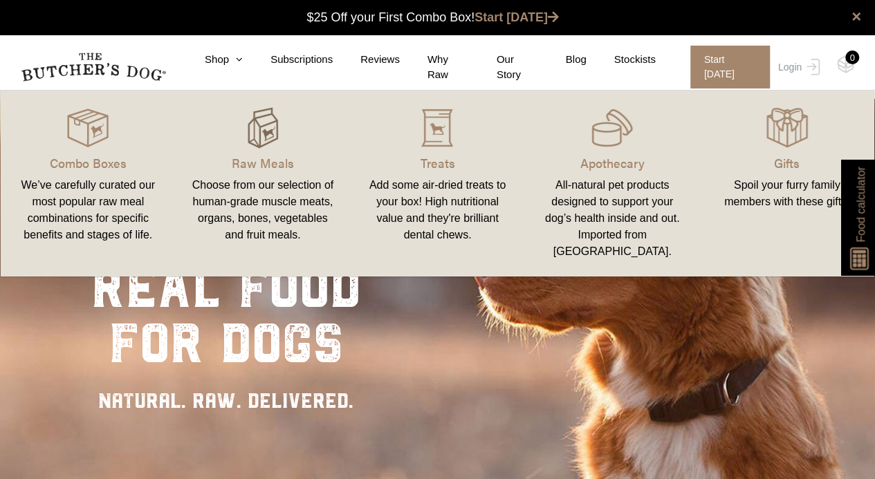
click at [238, 127] on div at bounding box center [263, 127] width 142 height 41
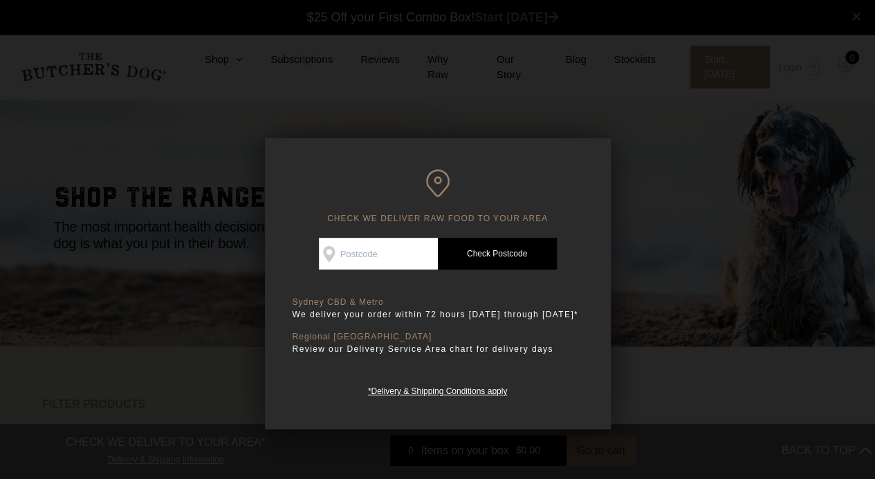
click at [379, 249] on input "Check Availability At" at bounding box center [378, 254] width 119 height 32
type input "2146"
click at [491, 265] on link "Check Postcode" at bounding box center [497, 254] width 119 height 32
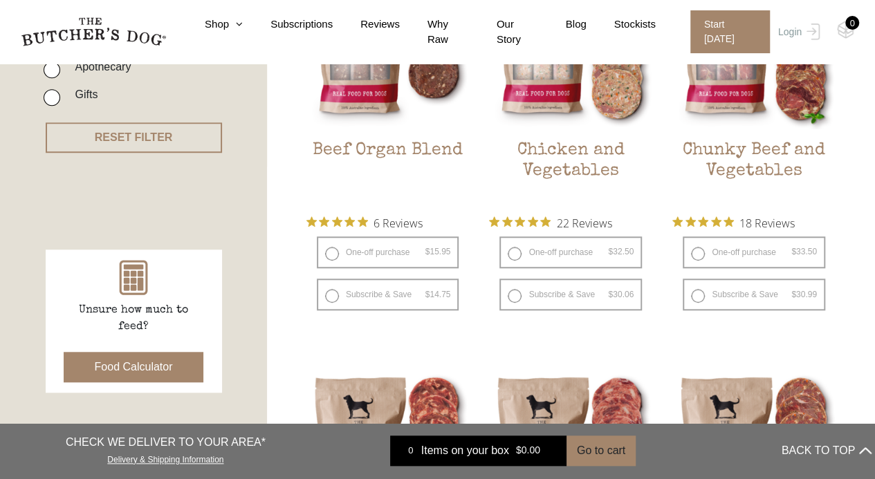
scroll to position [449, 0]
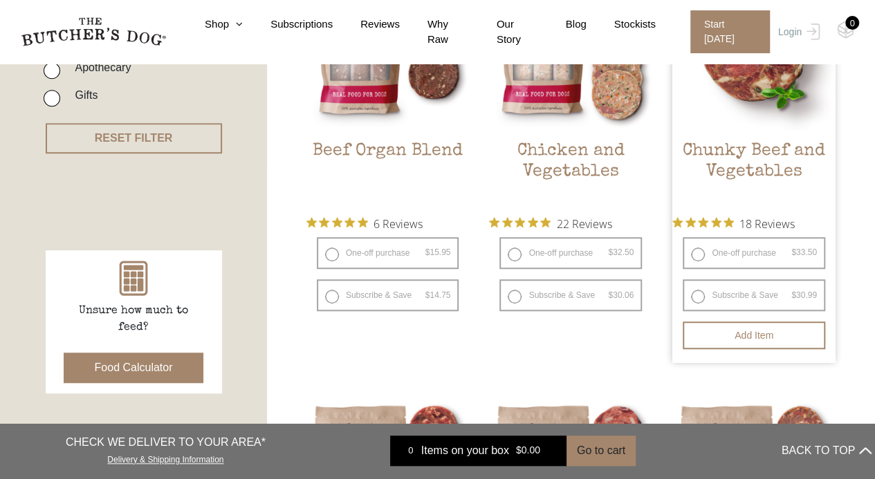
click at [694, 252] on label "One-off purchase $ 33.50 — or subscribe and save 7.5%" at bounding box center [753, 253] width 142 height 32
radio input "true"
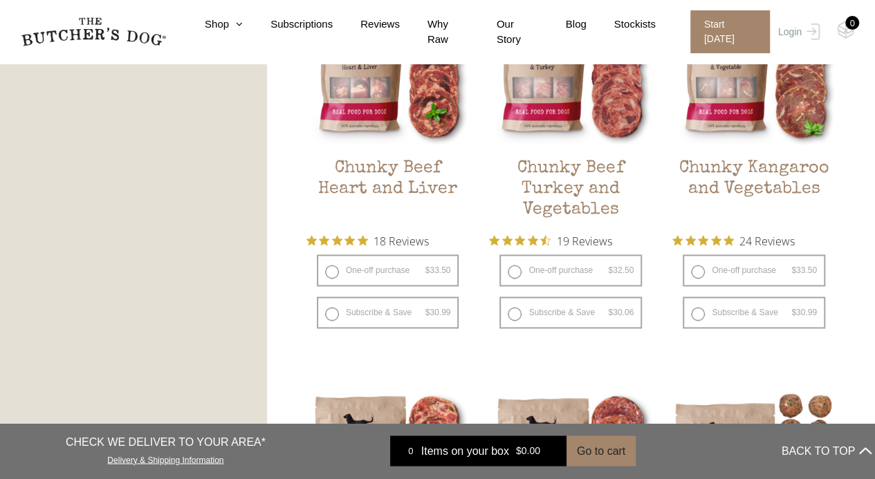
scroll to position [861, 0]
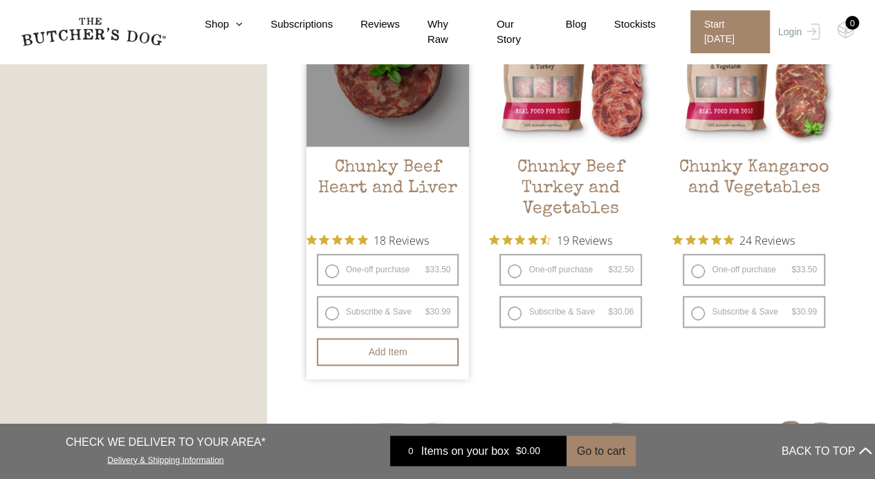
click at [332, 272] on label "One-off purchase $ 33.50 — or subscribe and save 7.5%" at bounding box center [388, 270] width 142 height 32
radio input "true"
radio input "false"
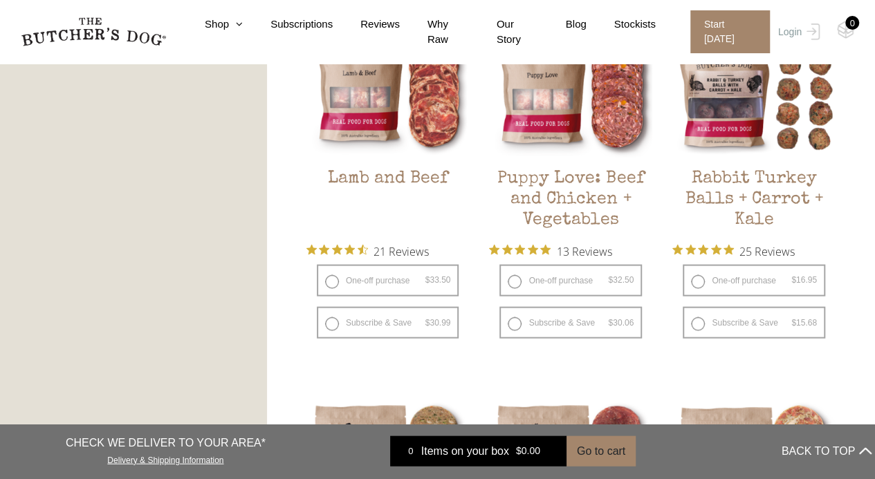
scroll to position [1283, 0]
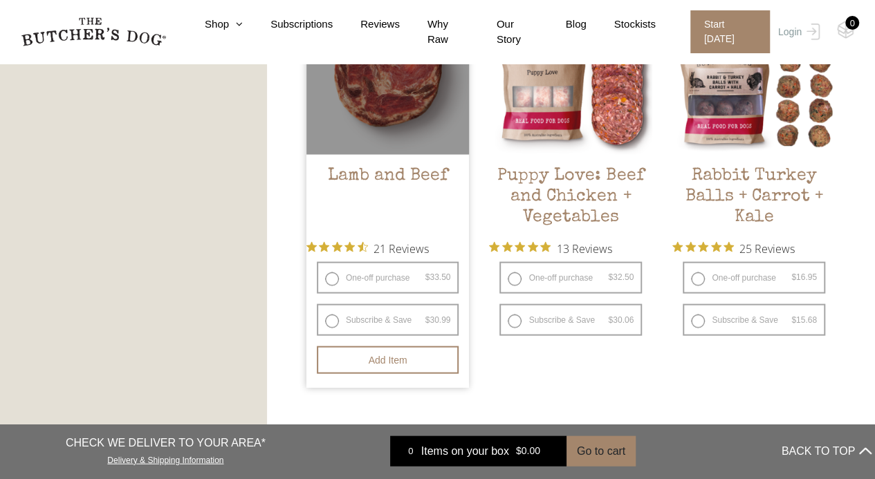
click at [330, 281] on label "One-off purchase $ 33.50 — or subscribe and save 7.5%" at bounding box center [388, 277] width 142 height 32
radio input "true"
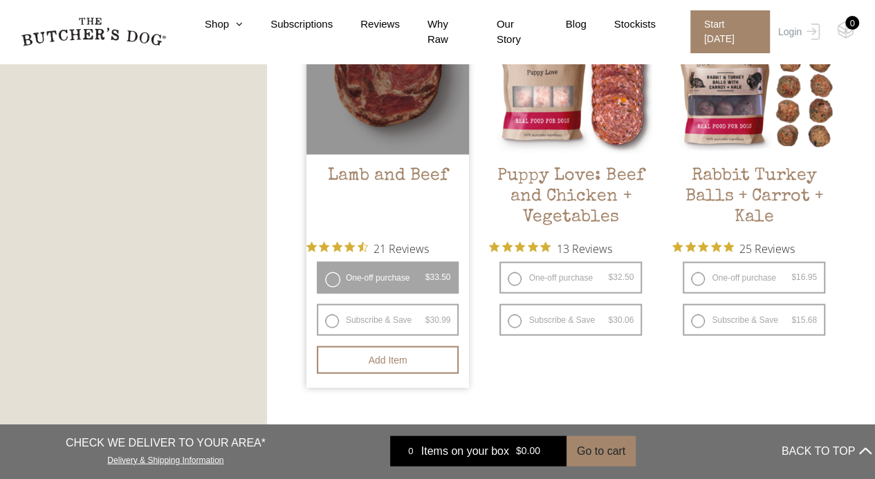
radio input "false"
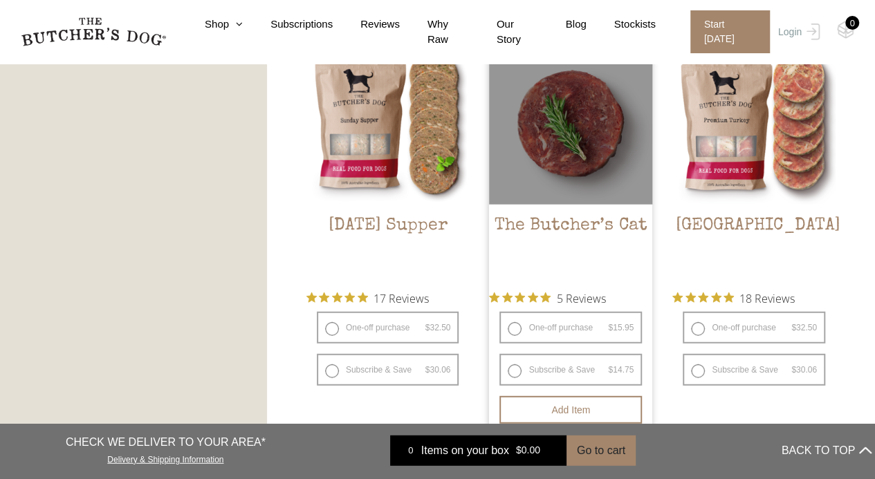
scroll to position [1833, 0]
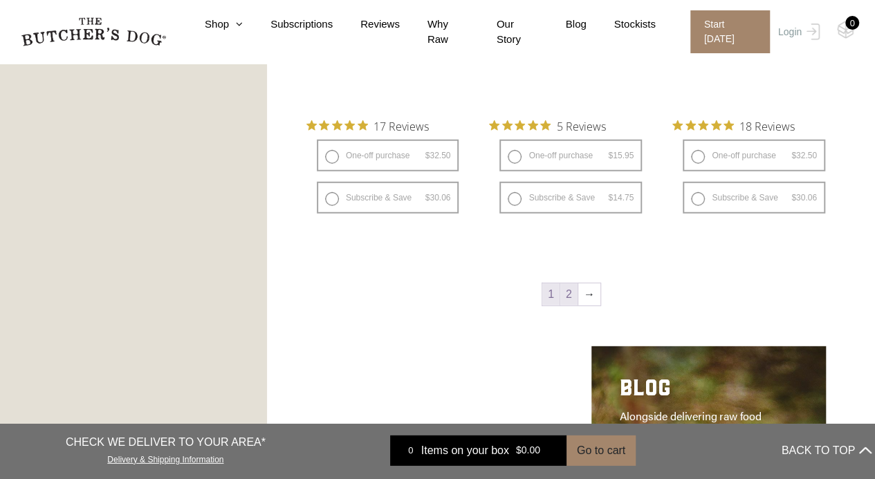
click at [571, 295] on link "2" at bounding box center [568, 294] width 17 height 22
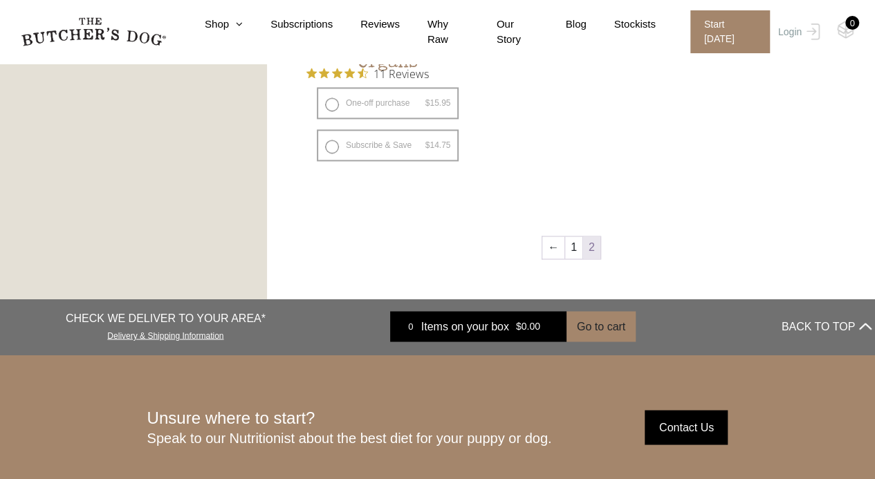
scroll to position [1008, 0]
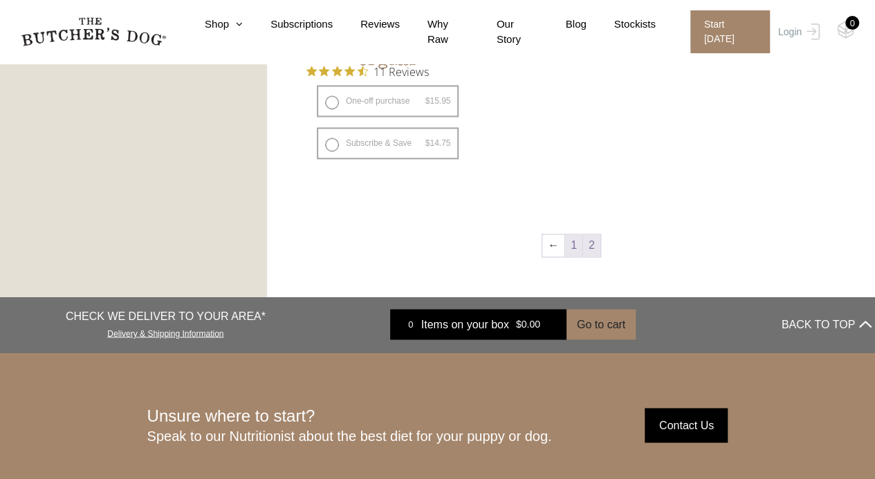
click at [568, 242] on link "1" at bounding box center [573, 245] width 17 height 22
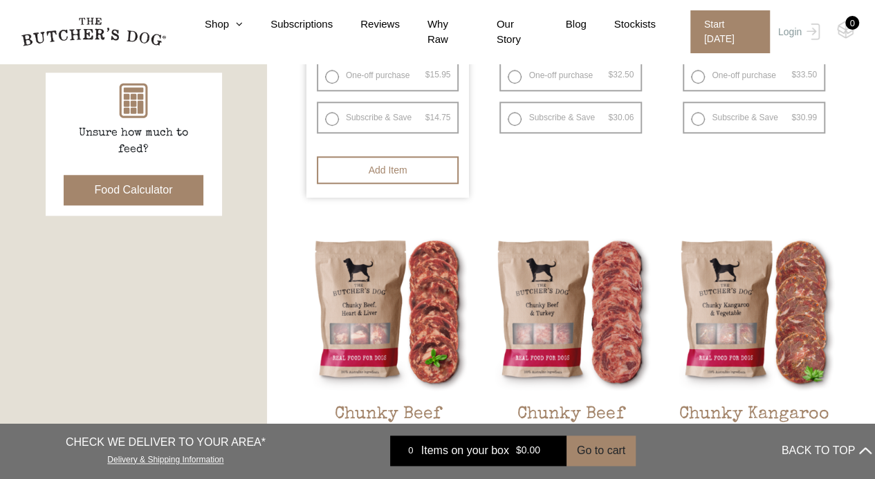
scroll to position [628, 0]
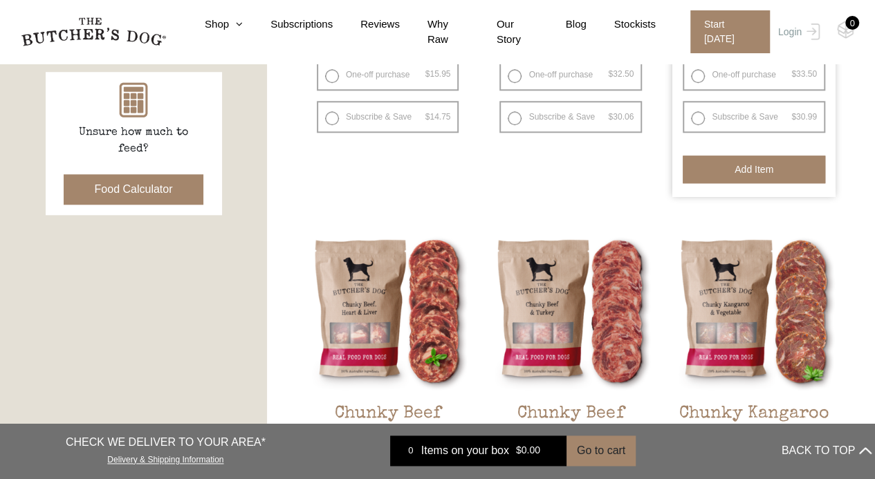
click at [707, 168] on button "Add item" at bounding box center [753, 170] width 142 height 28
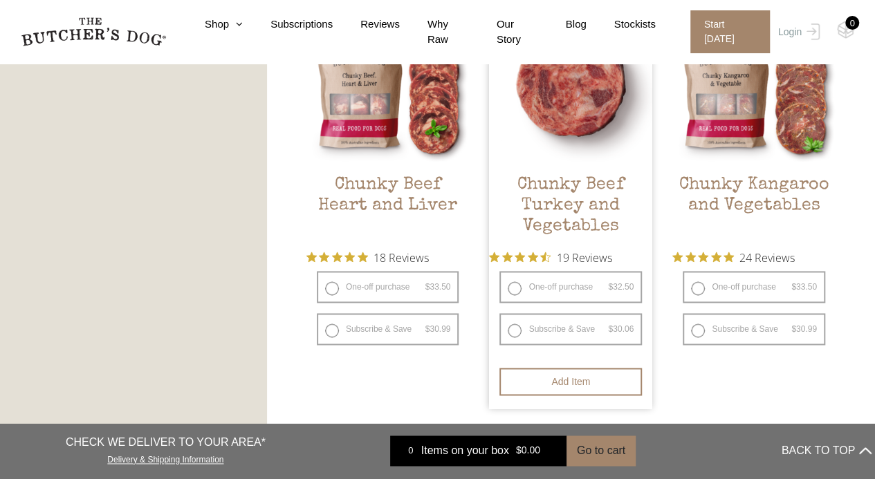
scroll to position [842, 0]
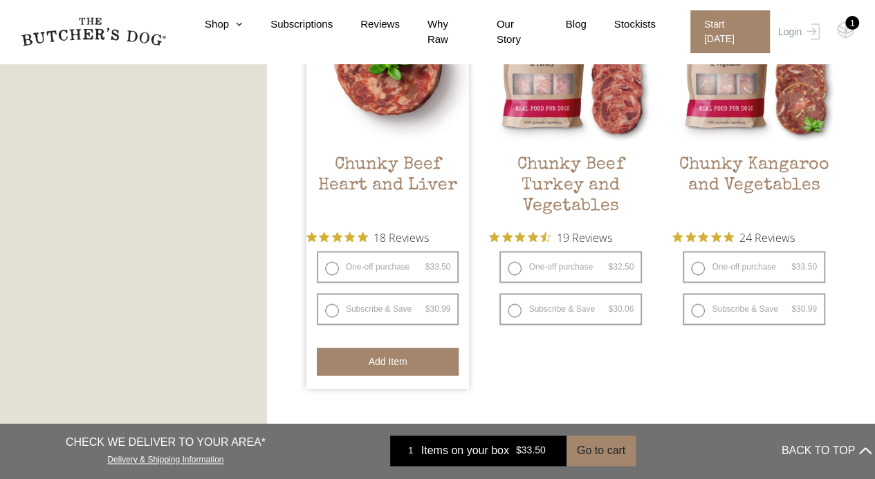
click at [413, 356] on button "Add item" at bounding box center [388, 362] width 142 height 28
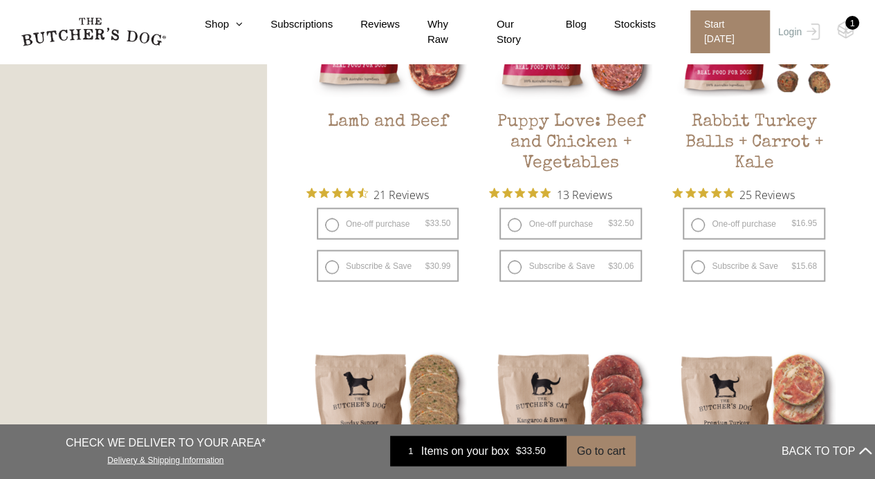
scroll to position [1337, 0]
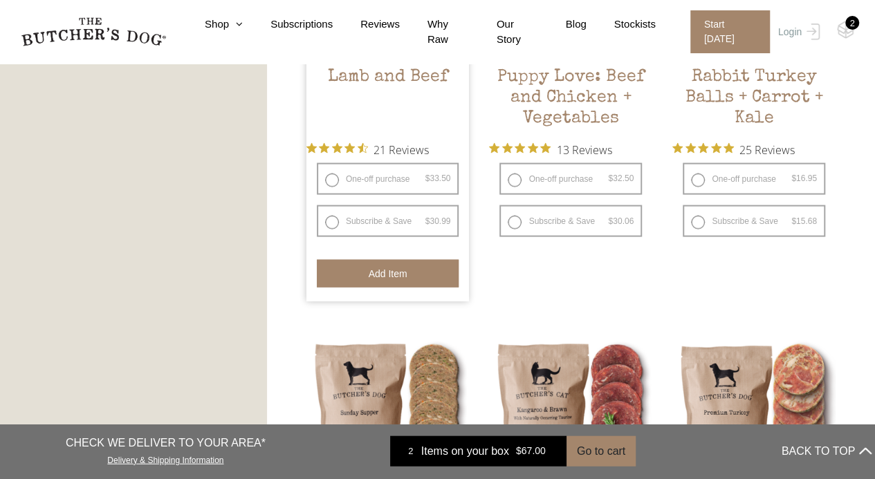
click at [411, 274] on button "Add item" at bounding box center [388, 274] width 142 height 28
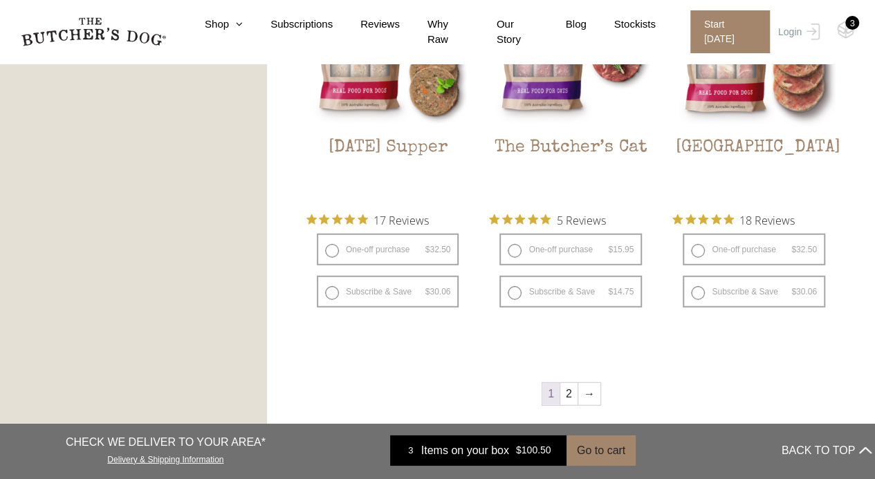
scroll to position [1746, 0]
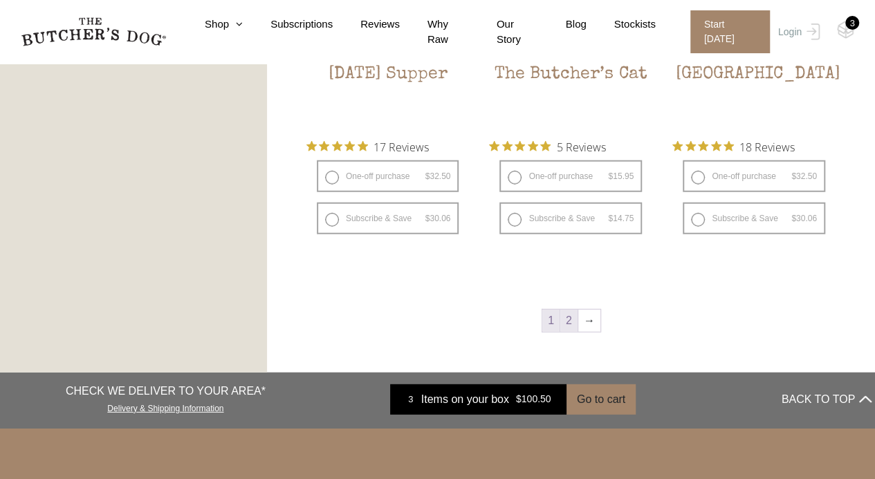
click at [566, 313] on link "2" at bounding box center [568, 321] width 17 height 22
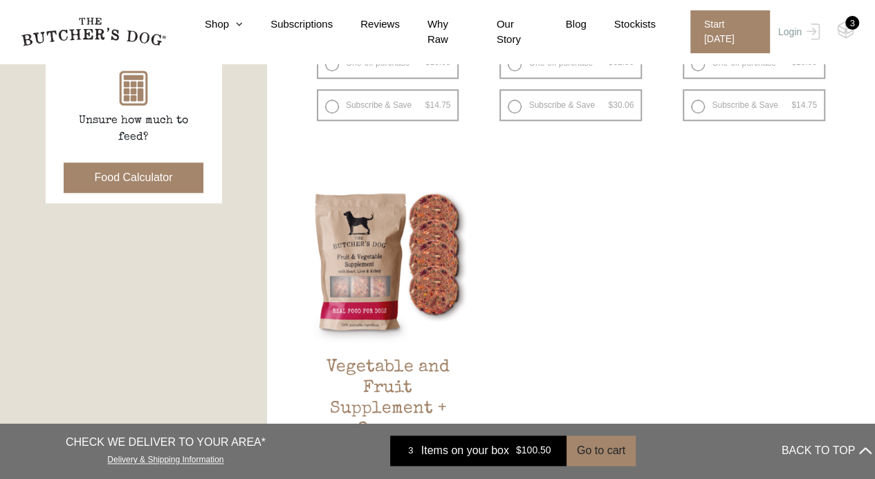
scroll to position [640, 0]
click at [851, 28] on div "3" at bounding box center [852, 23] width 14 height 14
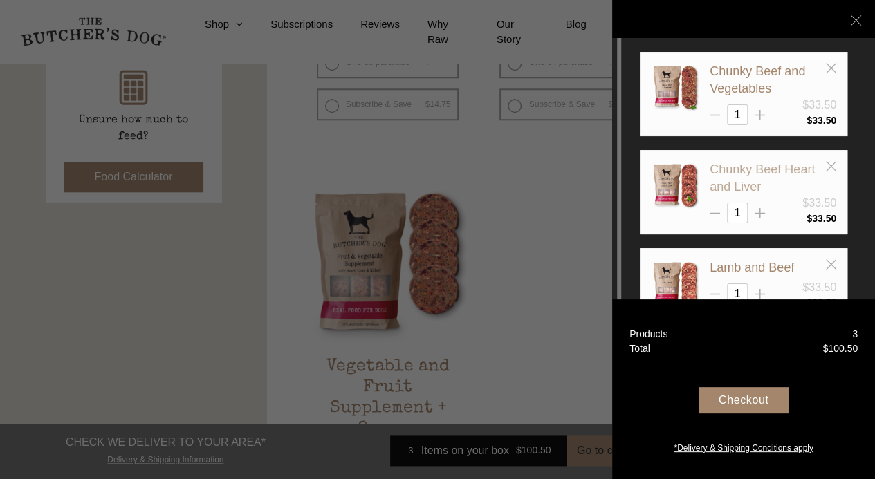
scroll to position [37, 0]
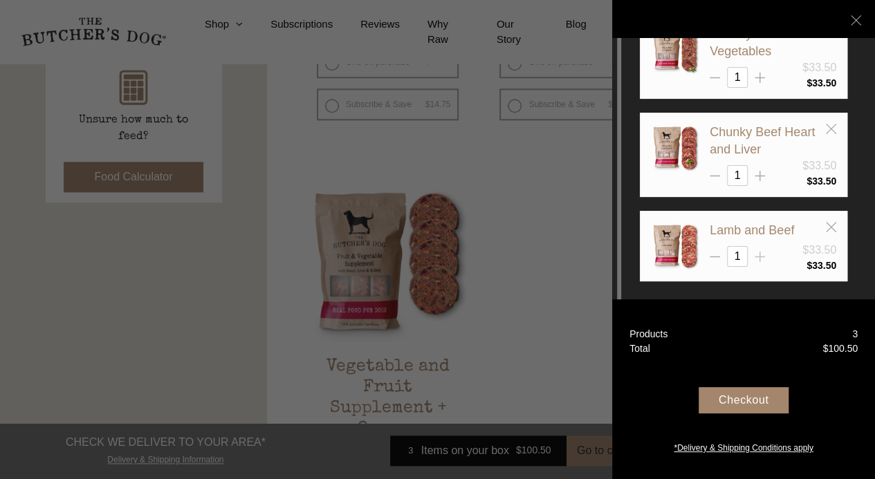
click at [755, 252] on icon at bounding box center [759, 257] width 10 height 10
type input "2"
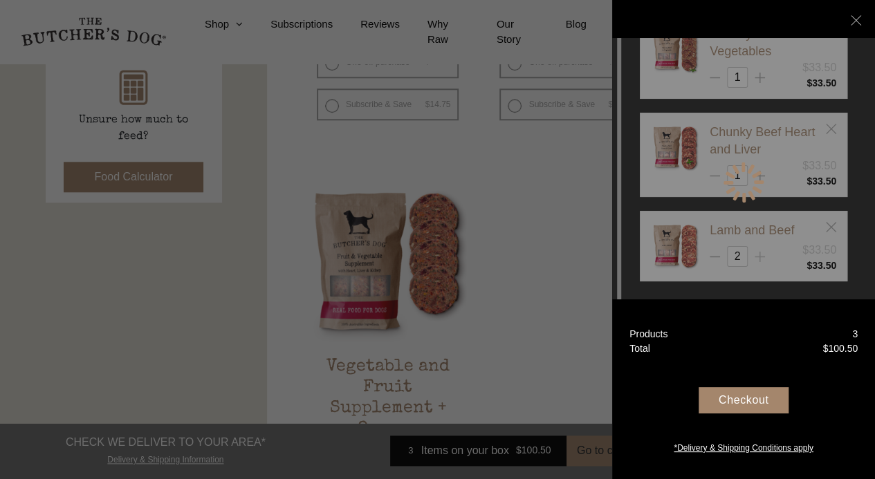
click at [755, 250] on div "Chunky Beef and Vegetables $33.50 1 $ 1 $" at bounding box center [742, 183] width 207 height 336
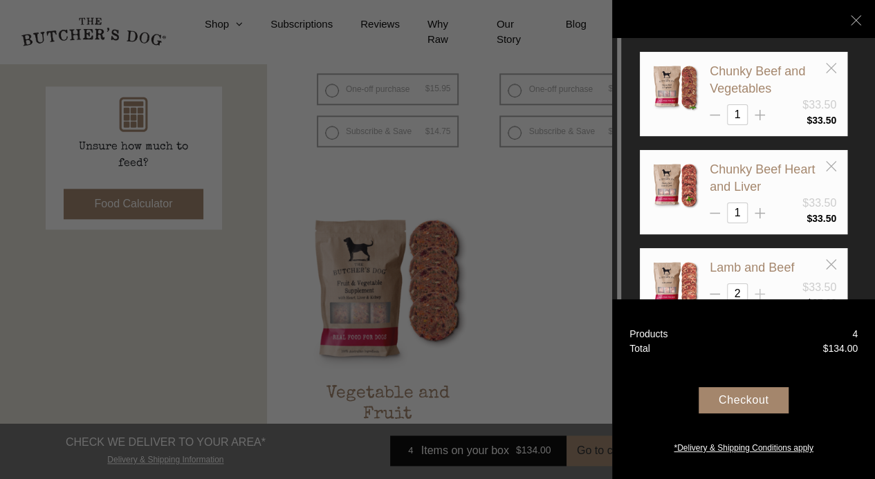
scroll to position [613, 0]
click at [756, 115] on line at bounding box center [759, 115] width 10 height 0
type input "2"
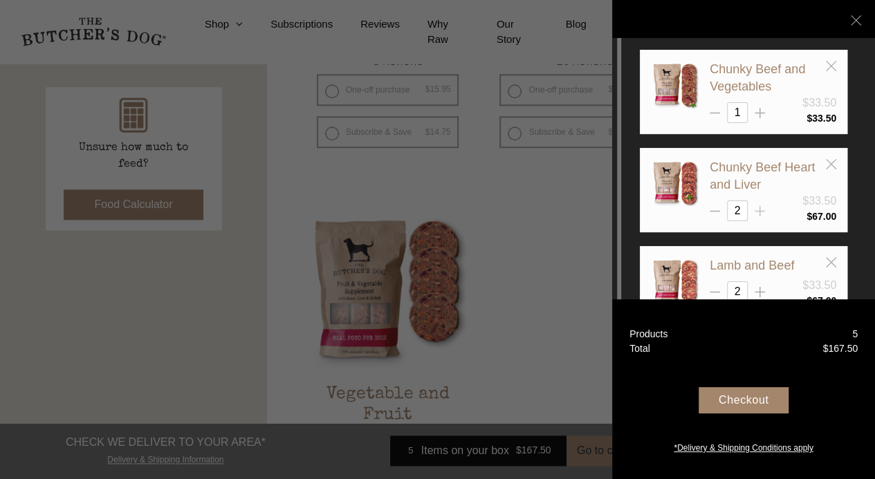
scroll to position [1, 0]
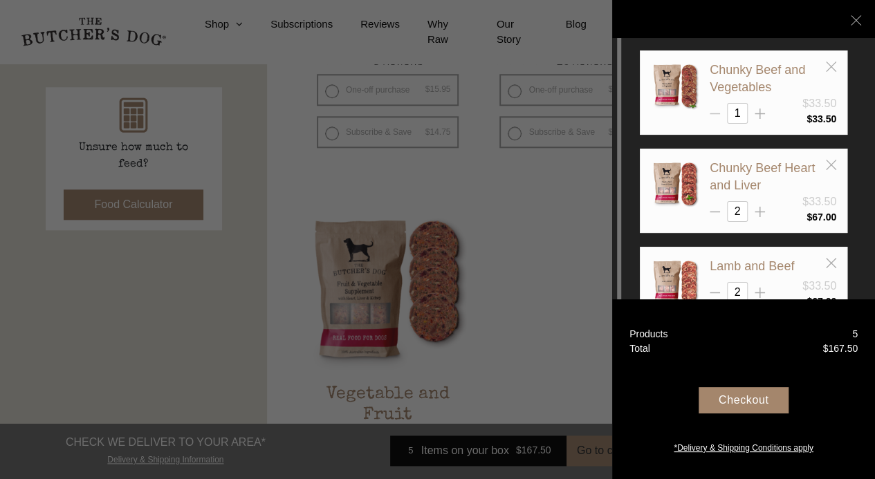
click at [718, 114] on icon at bounding box center [714, 114] width 10 height 10
click at [828, 67] on icon at bounding box center [830, 67] width 10 height 10
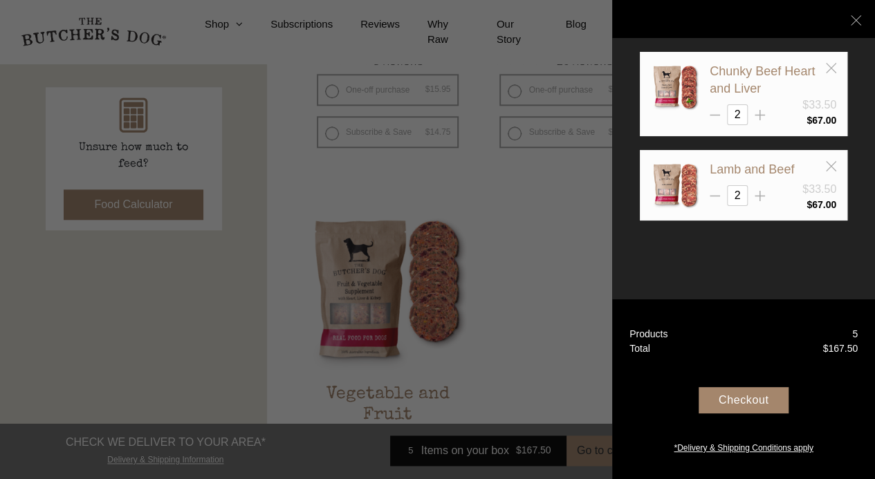
scroll to position [0, 0]
click at [756, 193] on icon at bounding box center [759, 196] width 10 height 10
type input "3"
click at [725, 405] on div "Checkout" at bounding box center [743, 400] width 90 height 26
